Goal: Information Seeking & Learning: Learn about a topic

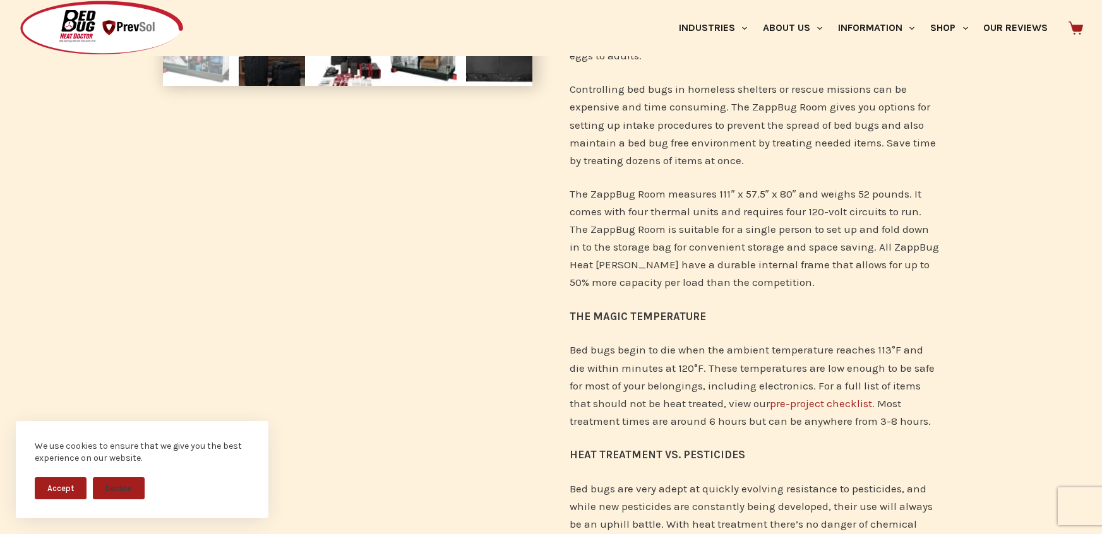
scroll to position [404, 0]
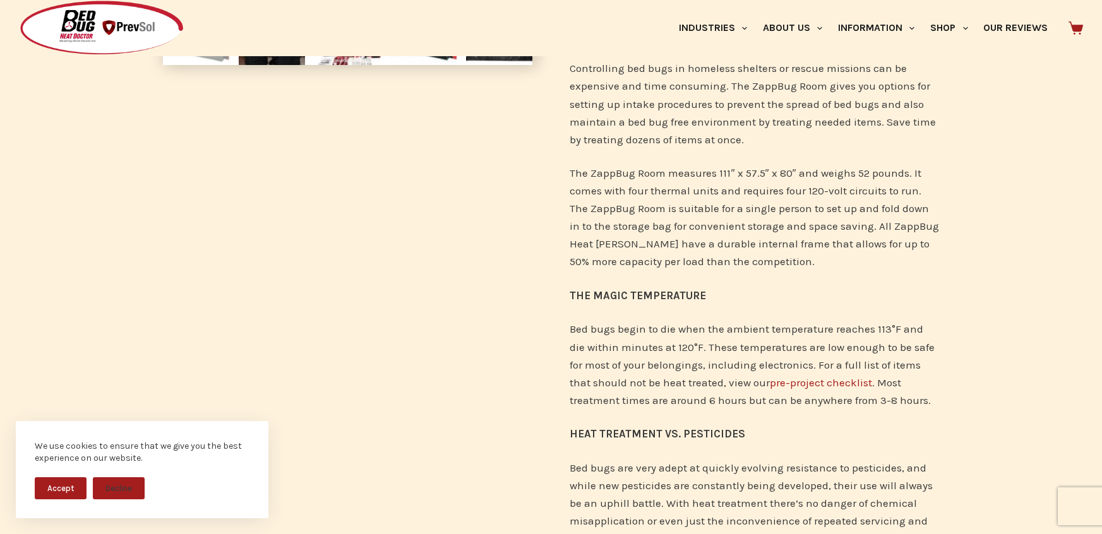
click at [801, 384] on link "pre-project checklist" at bounding box center [822, 382] width 102 height 13
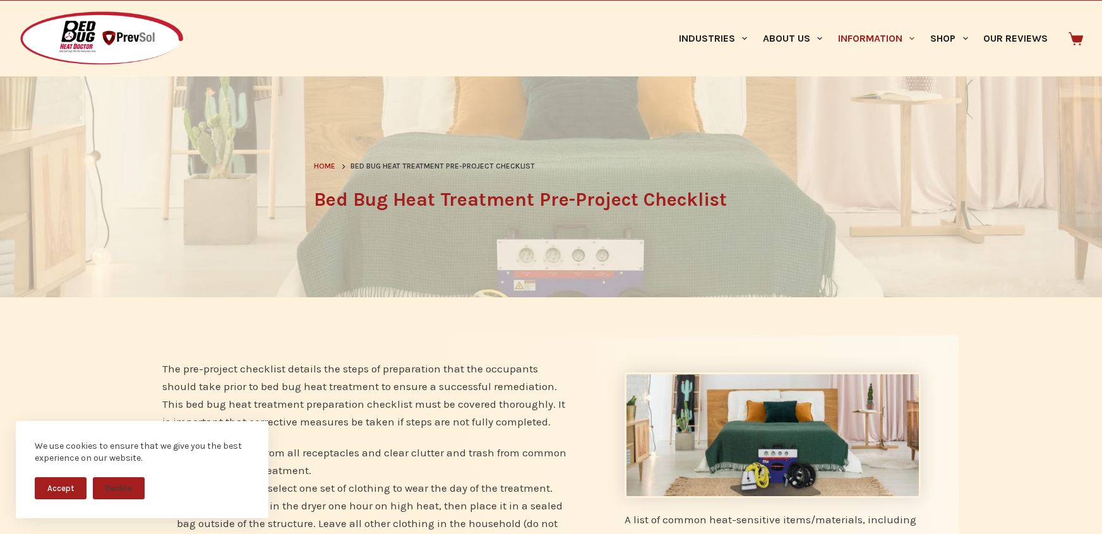
scroll to position [40, 0]
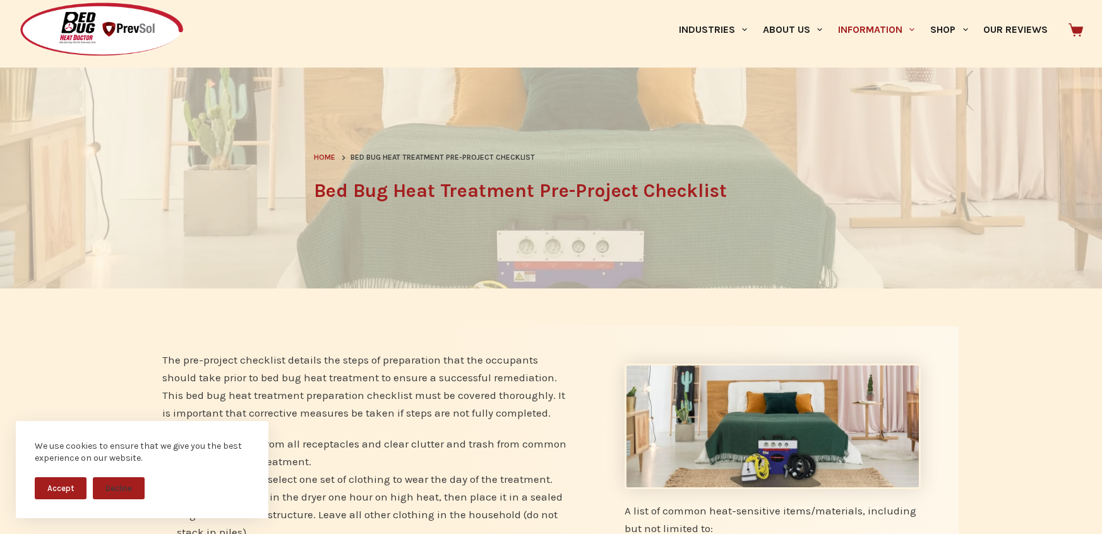
click at [69, 491] on button "Accept" at bounding box center [61, 488] width 52 height 22
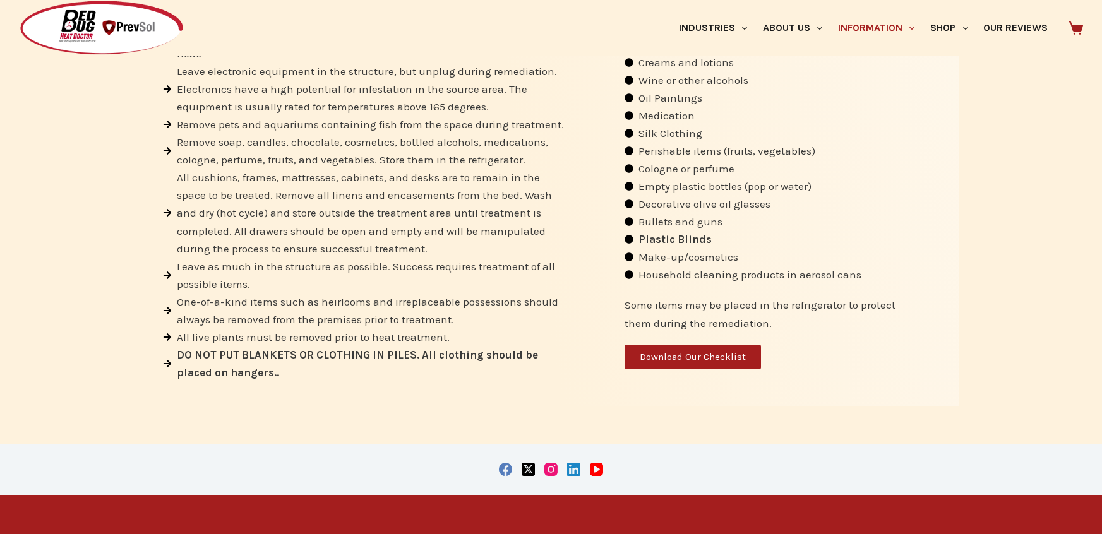
scroll to position [604, 0]
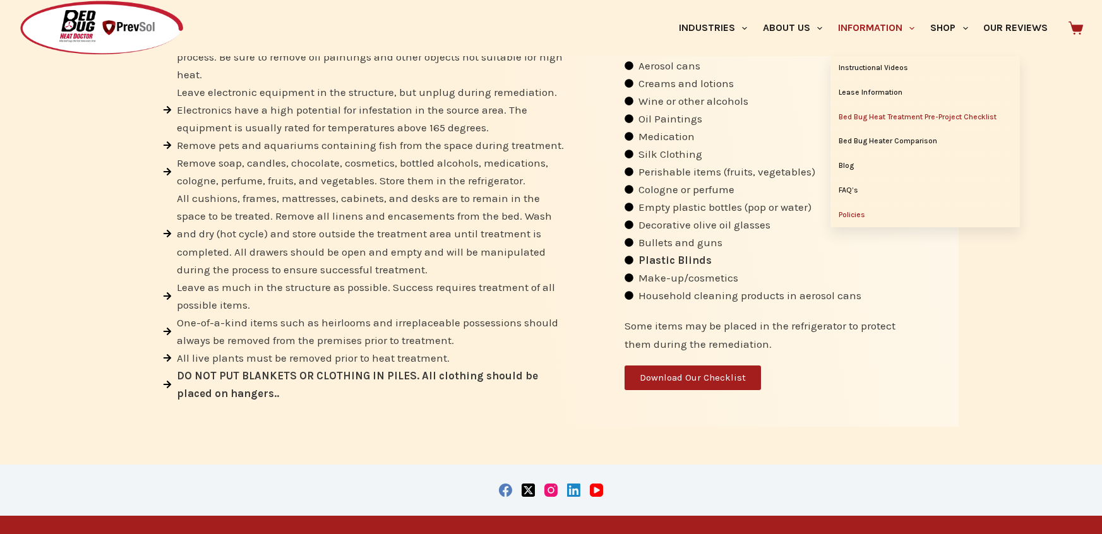
click at [853, 219] on link "Policies" at bounding box center [925, 215] width 189 height 24
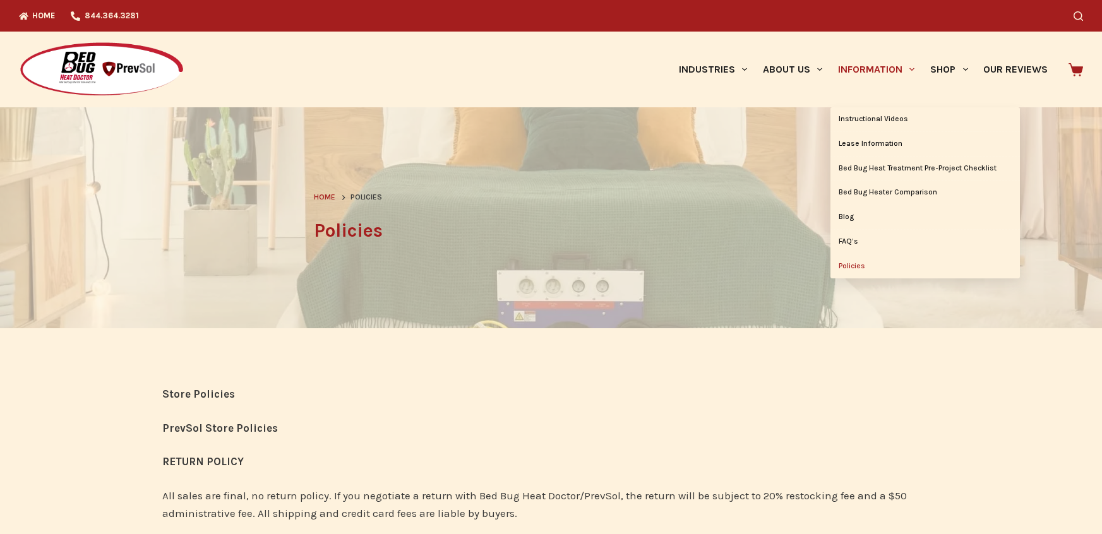
click at [863, 76] on link "Information" at bounding box center [877, 70] width 92 height 76
click at [839, 243] on link "FAQ’s" at bounding box center [925, 242] width 189 height 24
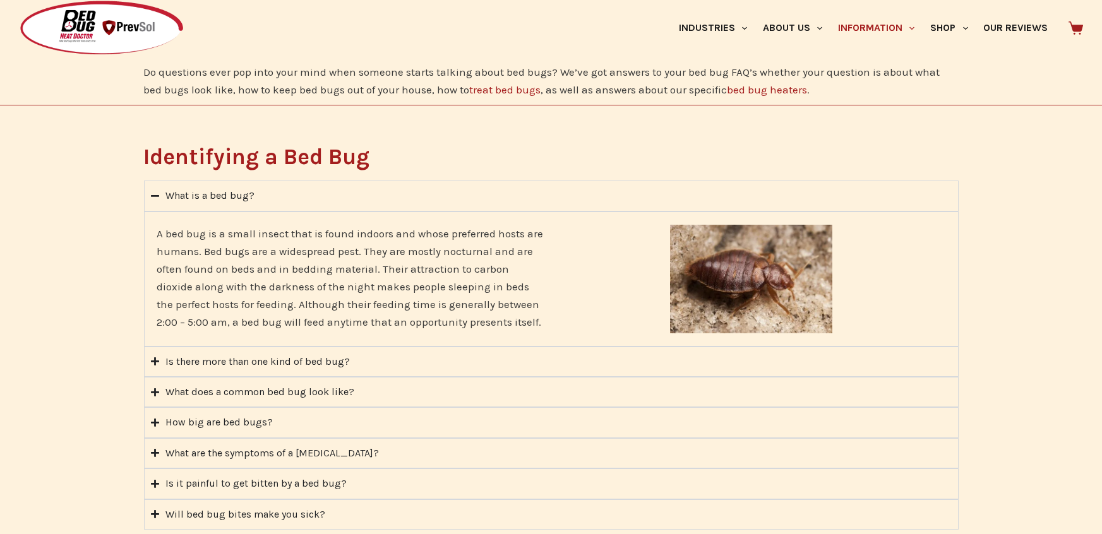
scroll to position [320, 0]
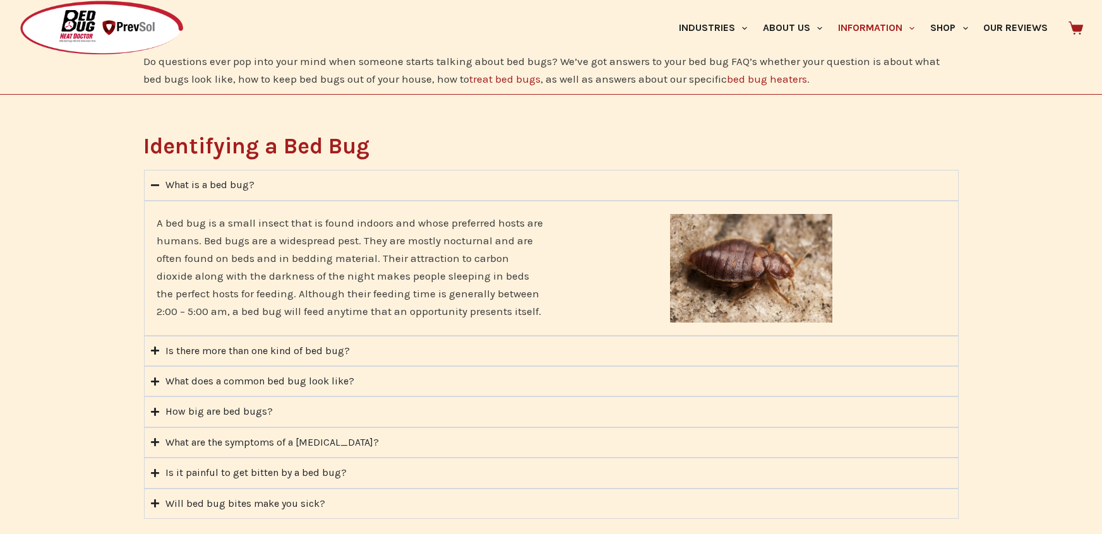
click at [337, 345] on div "Is there more than one kind of bed bug?" at bounding box center [257, 351] width 184 height 16
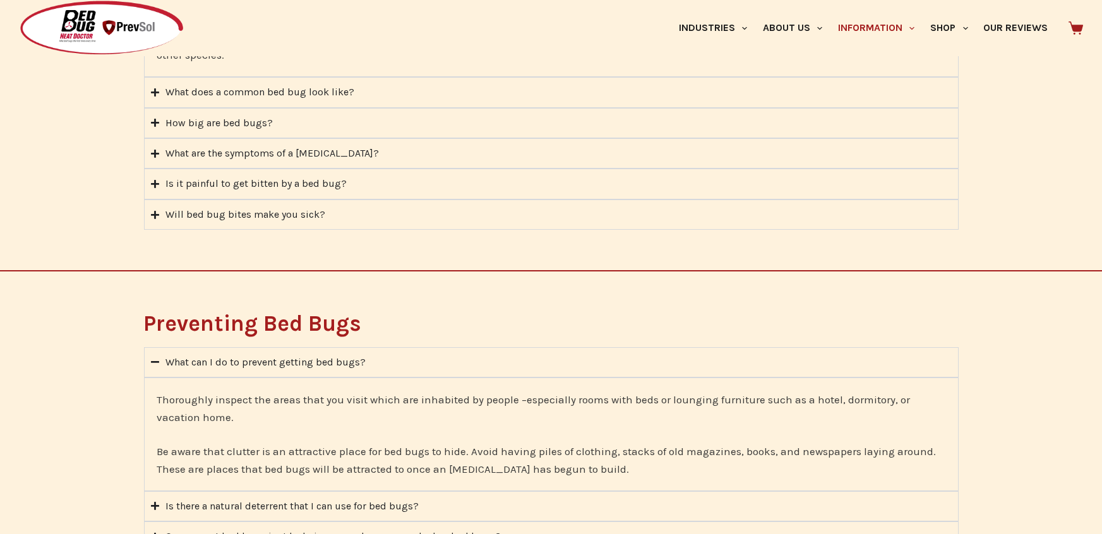
scroll to position [591, 0]
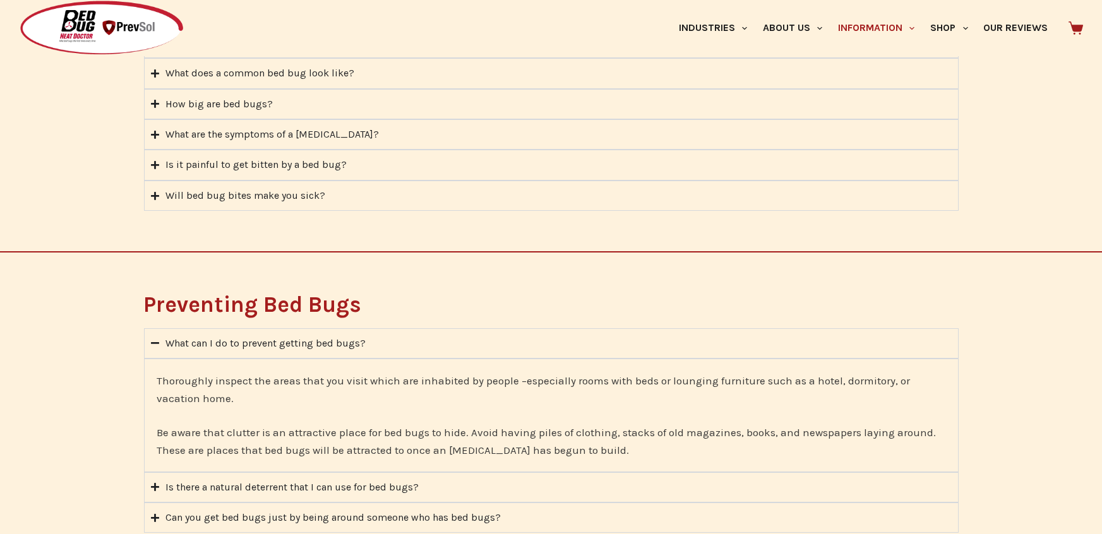
click at [246, 335] on div "What can I do to prevent getting bed bugs?" at bounding box center [265, 343] width 200 height 16
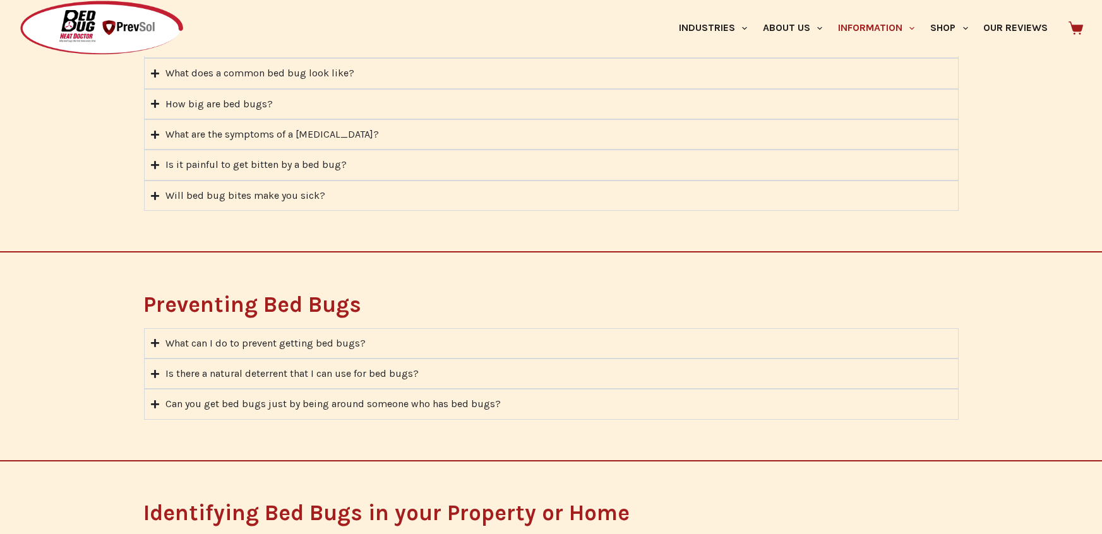
click at [246, 335] on div "What can I do to prevent getting bed bugs?" at bounding box center [265, 343] width 200 height 16
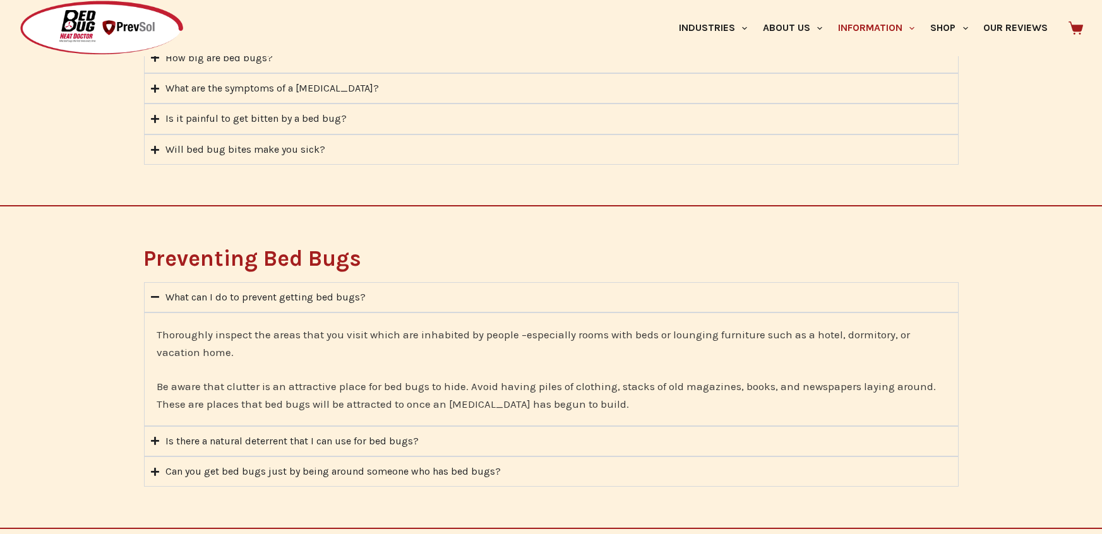
scroll to position [643, 0]
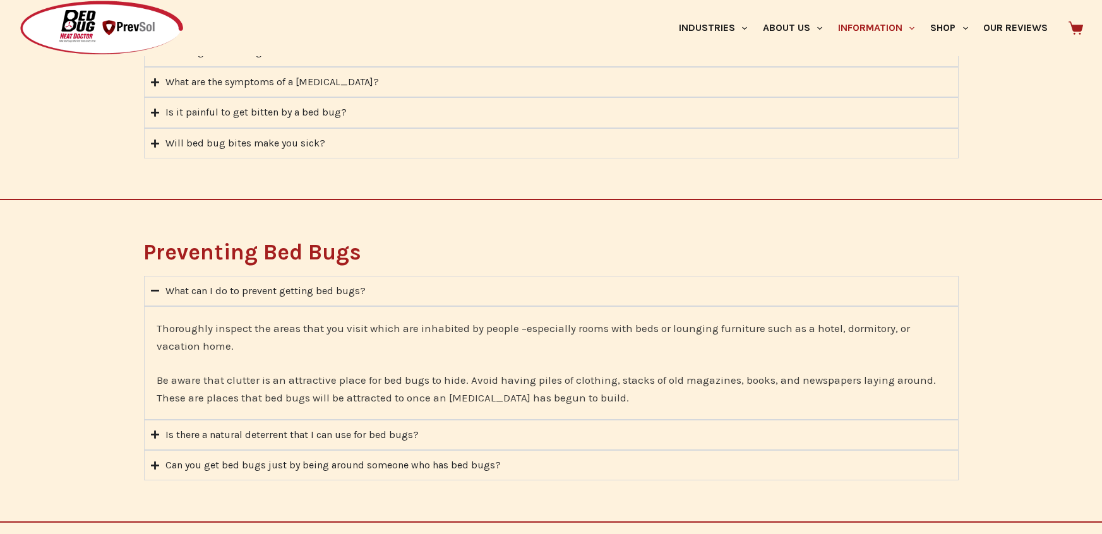
click at [261, 427] on div "Is there a natural deterrent that I can use for bed bugs?" at bounding box center [291, 435] width 253 height 16
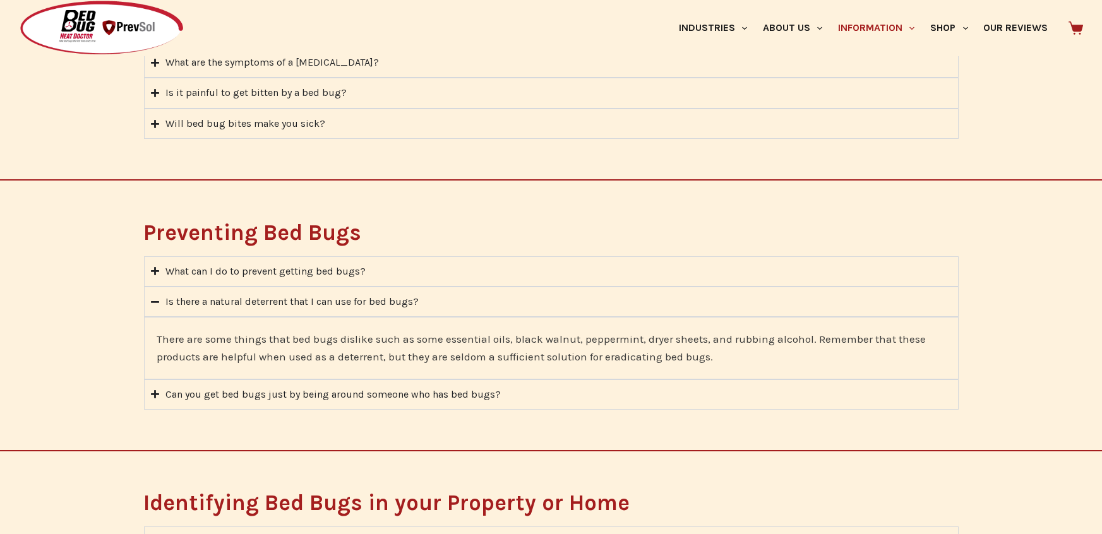
scroll to position [663, 0]
click at [524, 381] on summary "Can you get bed bugs just by being around someone who has bed bugs?" at bounding box center [551, 394] width 815 height 30
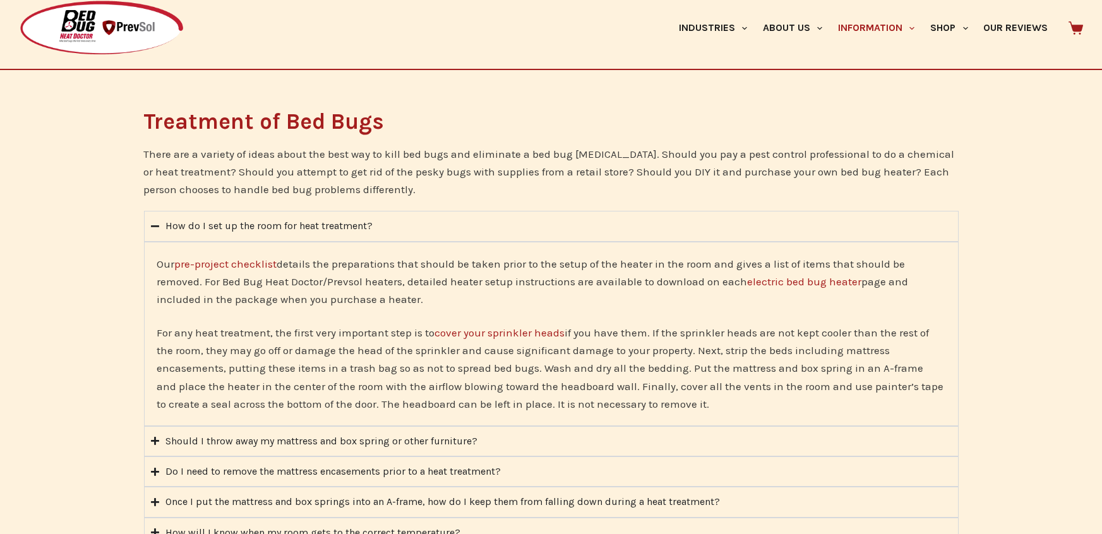
scroll to position [1542, 0]
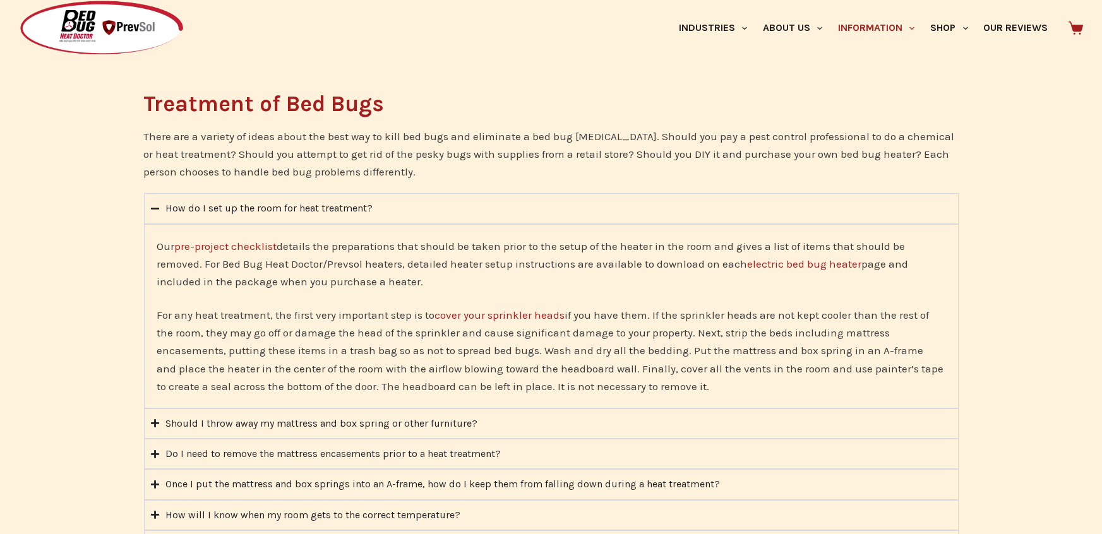
click at [292, 198] on summary "How do I set up the room for heat treatment?" at bounding box center [551, 208] width 815 height 30
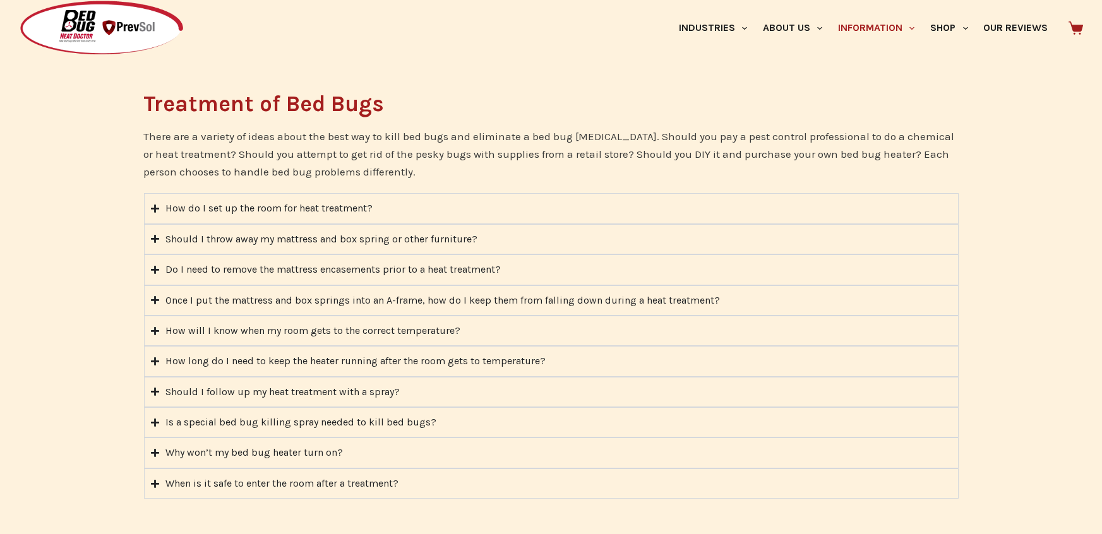
click at [292, 198] on summary "How do I set up the room for heat treatment?" at bounding box center [551, 208] width 815 height 30
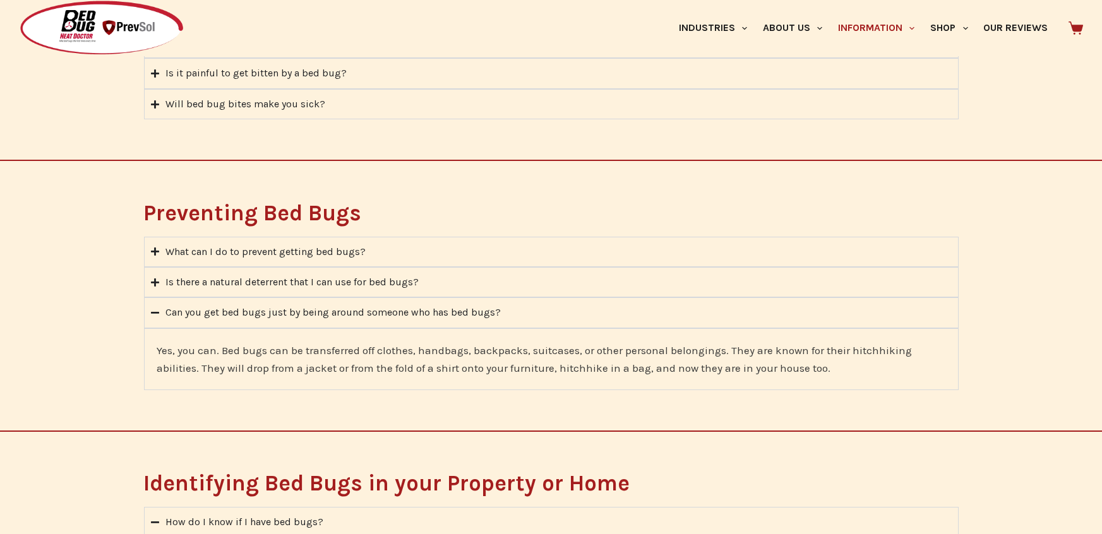
scroll to position [0, 0]
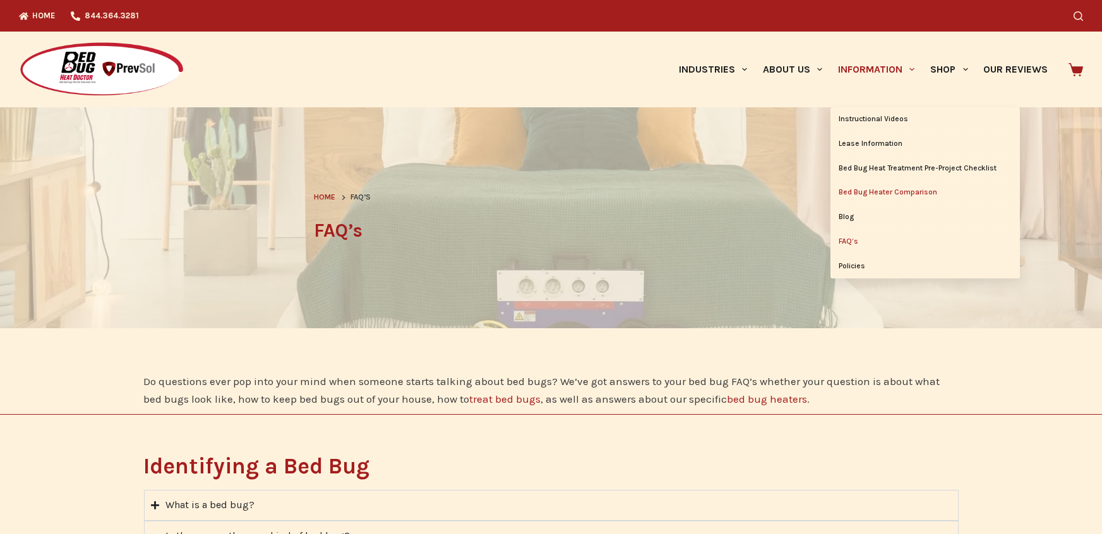
click at [844, 193] on link "Bed Bug Heater Comparison" at bounding box center [925, 193] width 189 height 24
